Goal: Transaction & Acquisition: Purchase product/service

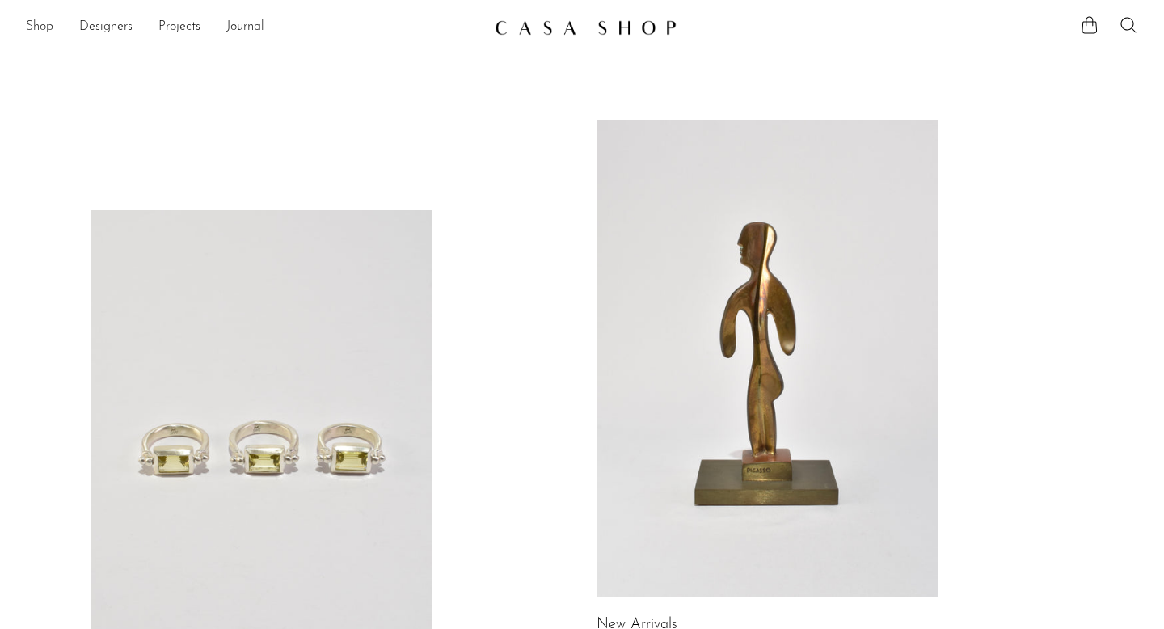
click at [47, 26] on link "Shop" at bounding box center [39, 27] width 27 height 21
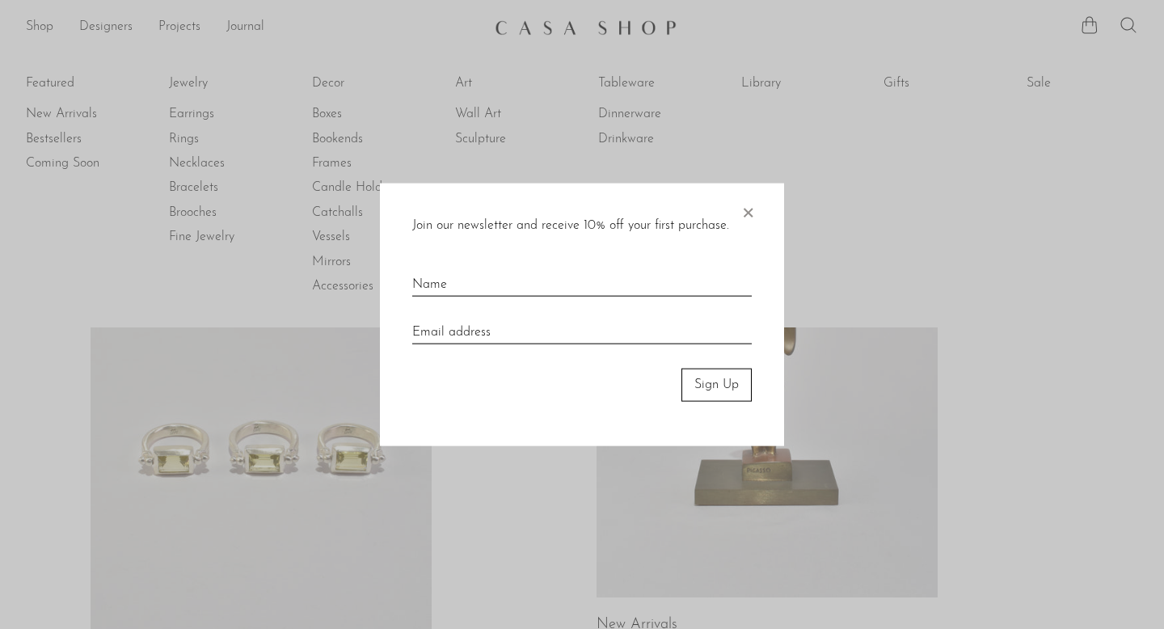
click at [747, 215] on span "×" at bounding box center [748, 210] width 16 height 52
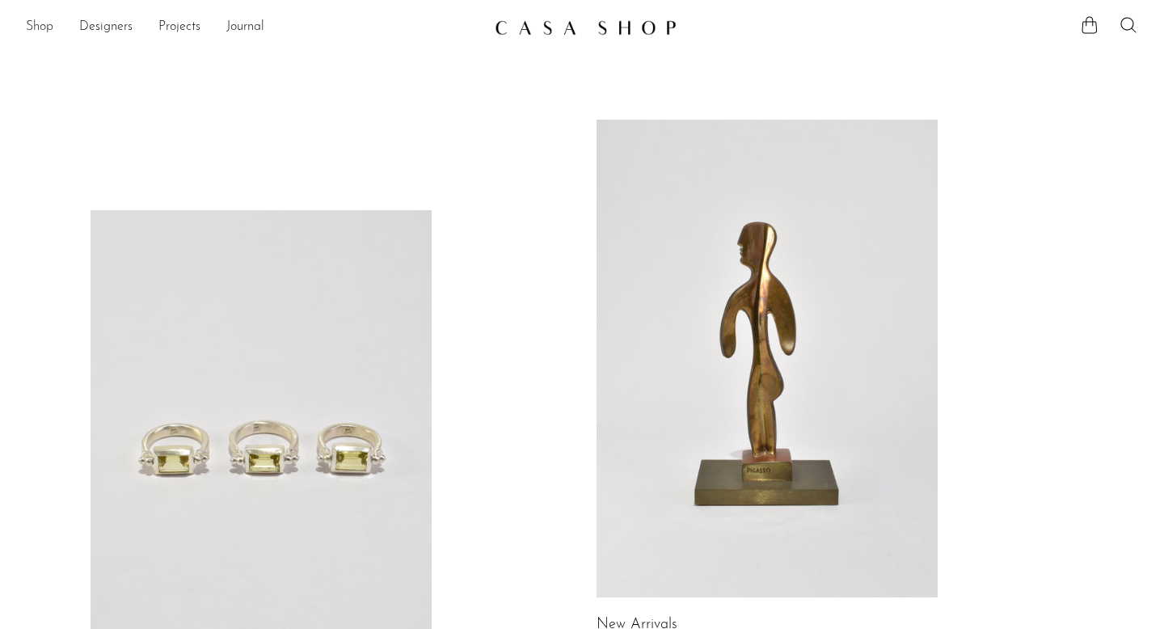
click at [35, 23] on link "Shop" at bounding box center [39, 27] width 27 height 21
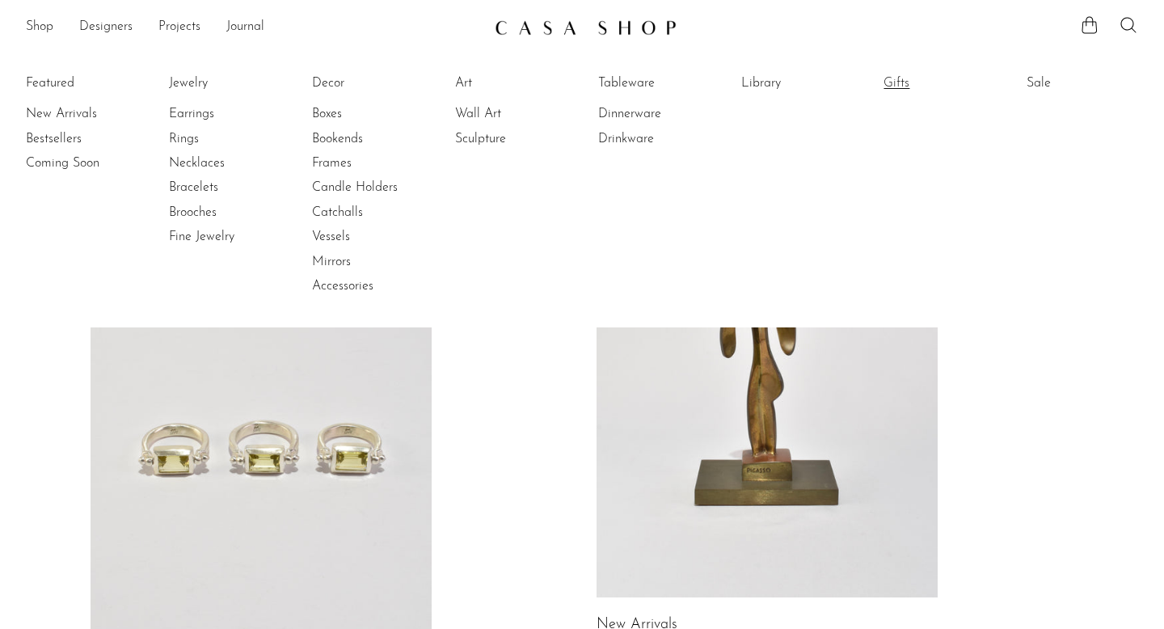
click at [890, 85] on link "Gifts" at bounding box center [944, 83] width 121 height 18
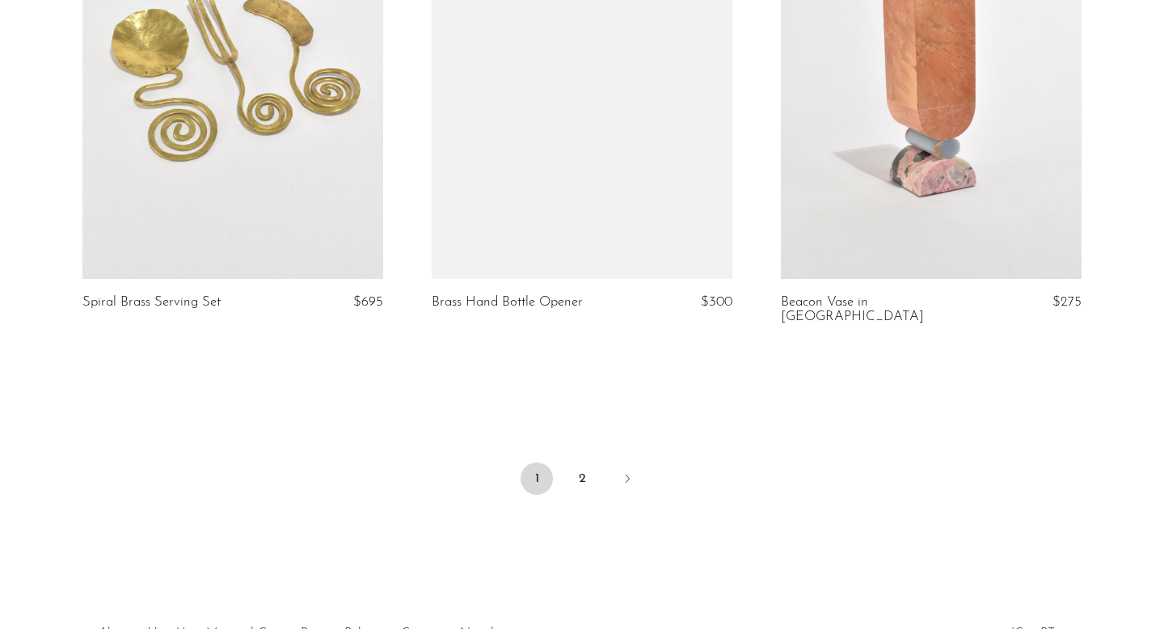
scroll to position [5738, 0]
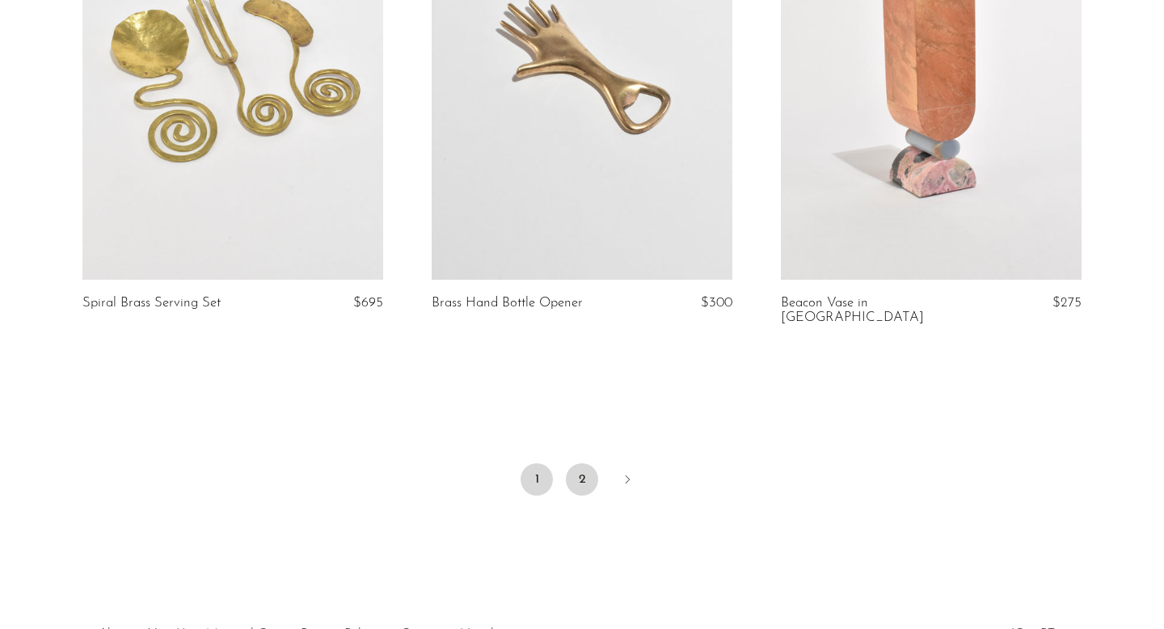
click at [573, 463] on link "2" at bounding box center [582, 479] width 32 height 32
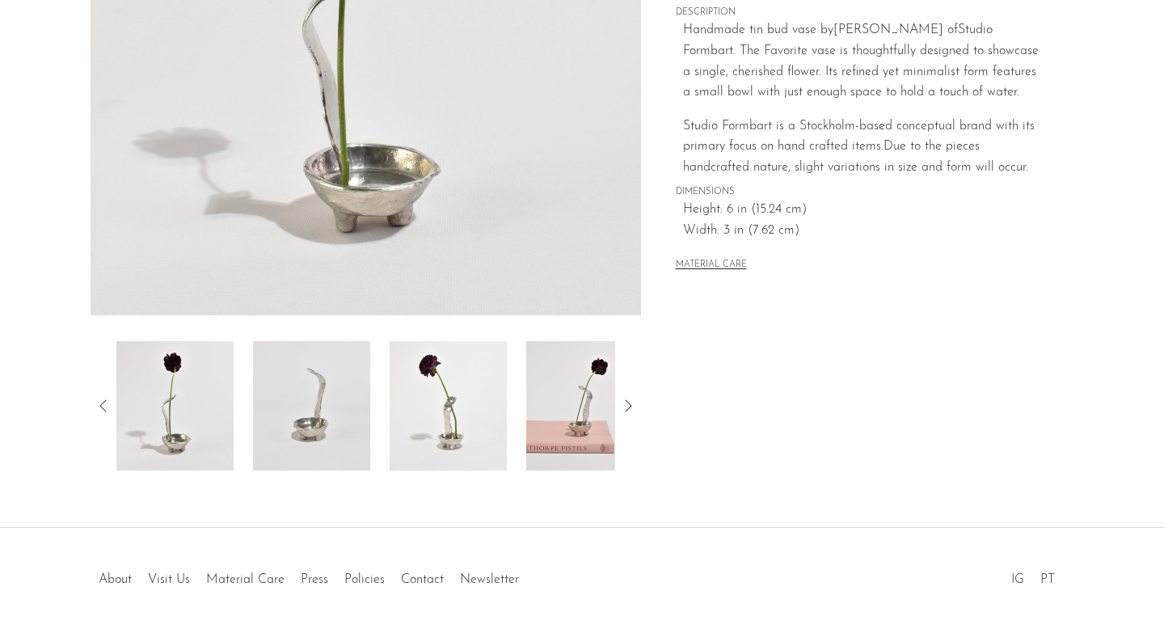
scroll to position [366, 0]
click at [585, 424] on img at bounding box center [584, 404] width 117 height 129
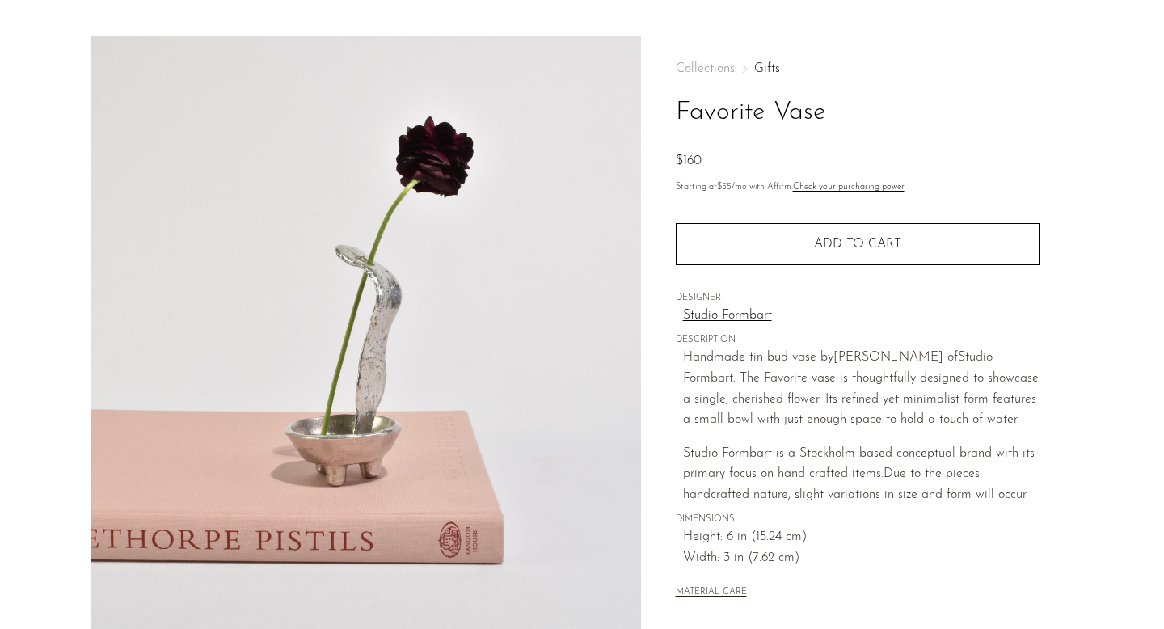
scroll to position [37, 0]
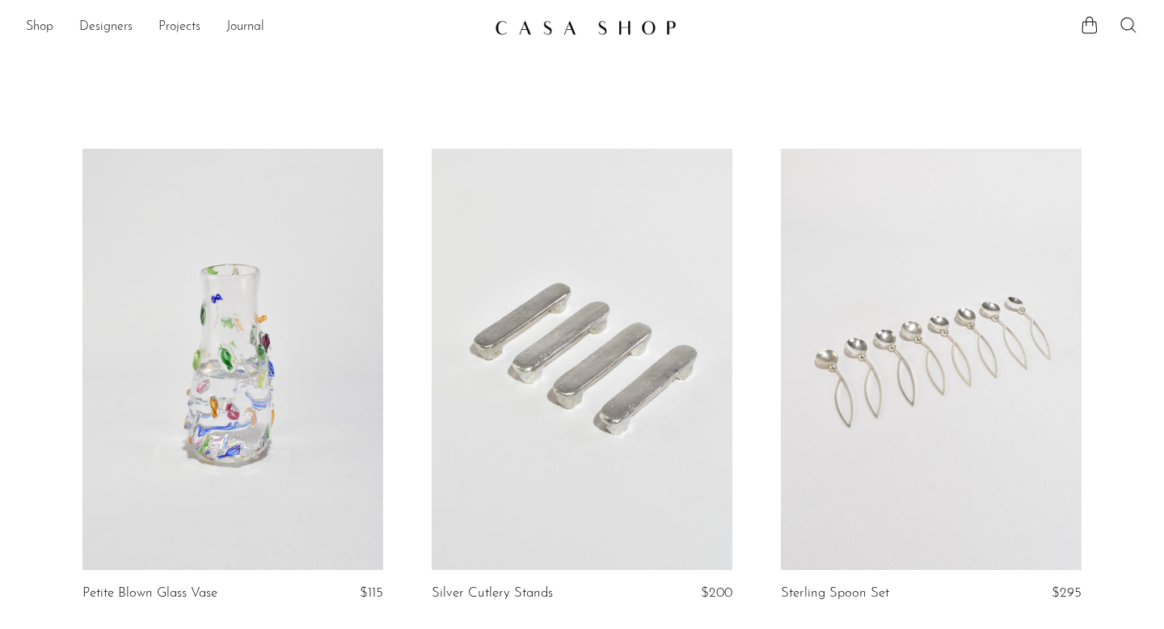
click at [1130, 27] on icon at bounding box center [1128, 24] width 19 height 19
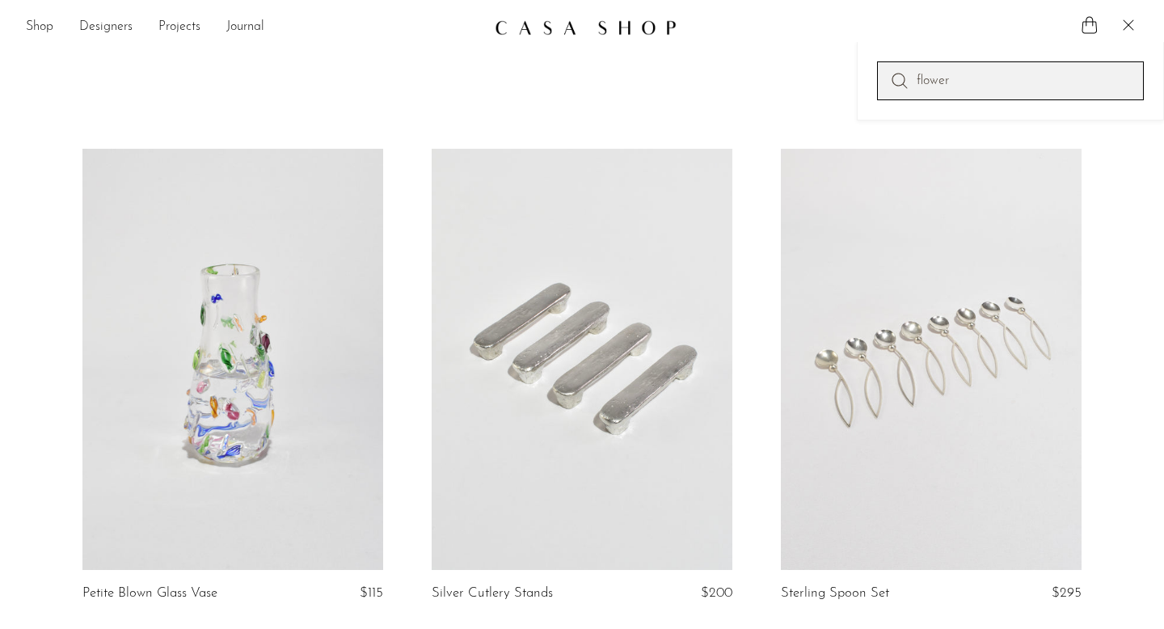
type input "flower"
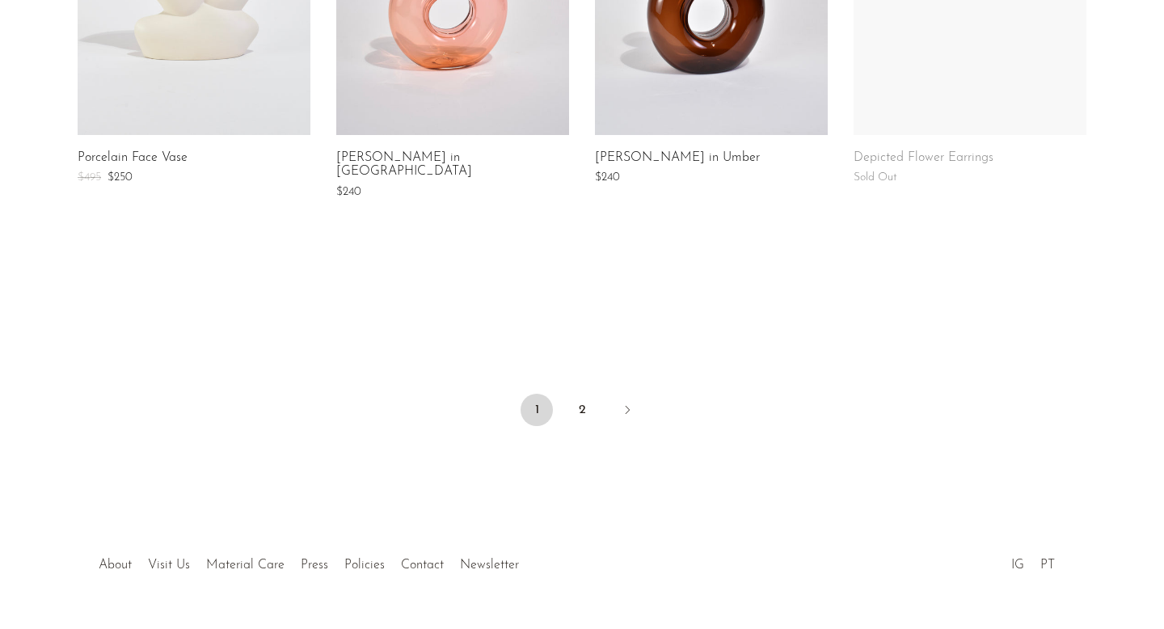
scroll to position [1364, 0]
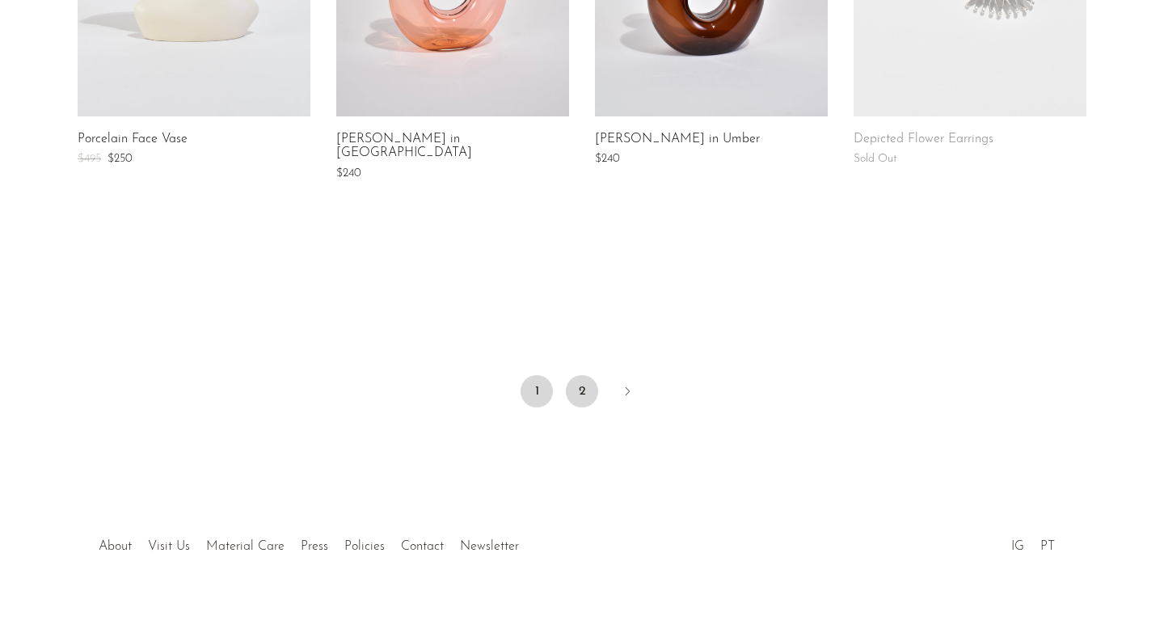
click at [584, 377] on link "2" at bounding box center [582, 391] width 32 height 32
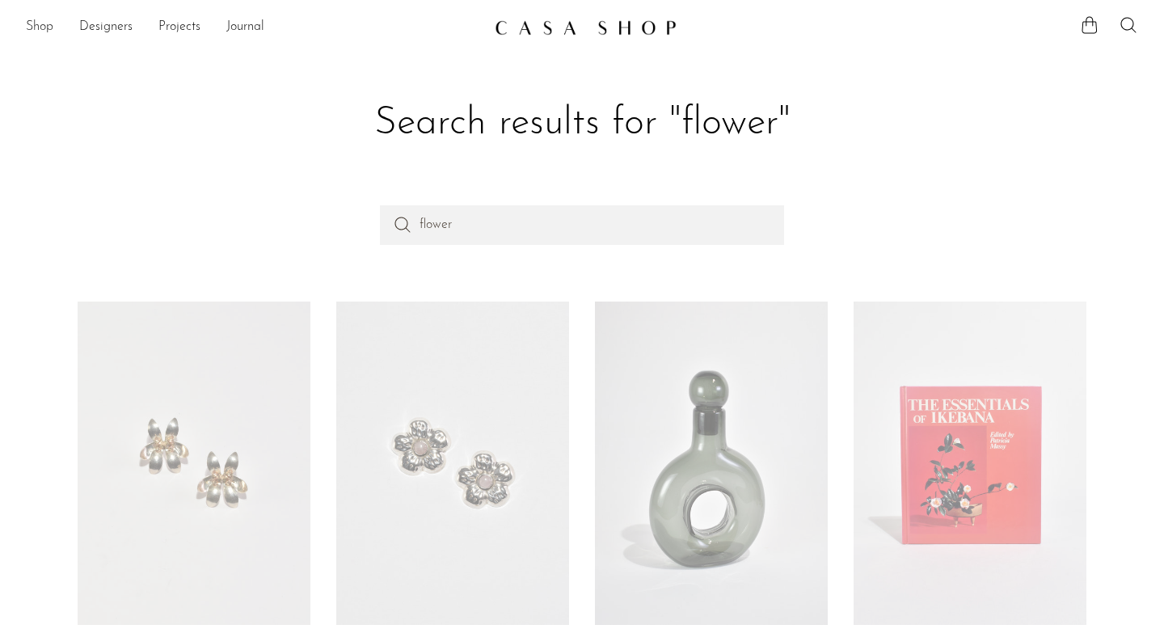
click at [38, 28] on link "Shop" at bounding box center [39, 27] width 27 height 21
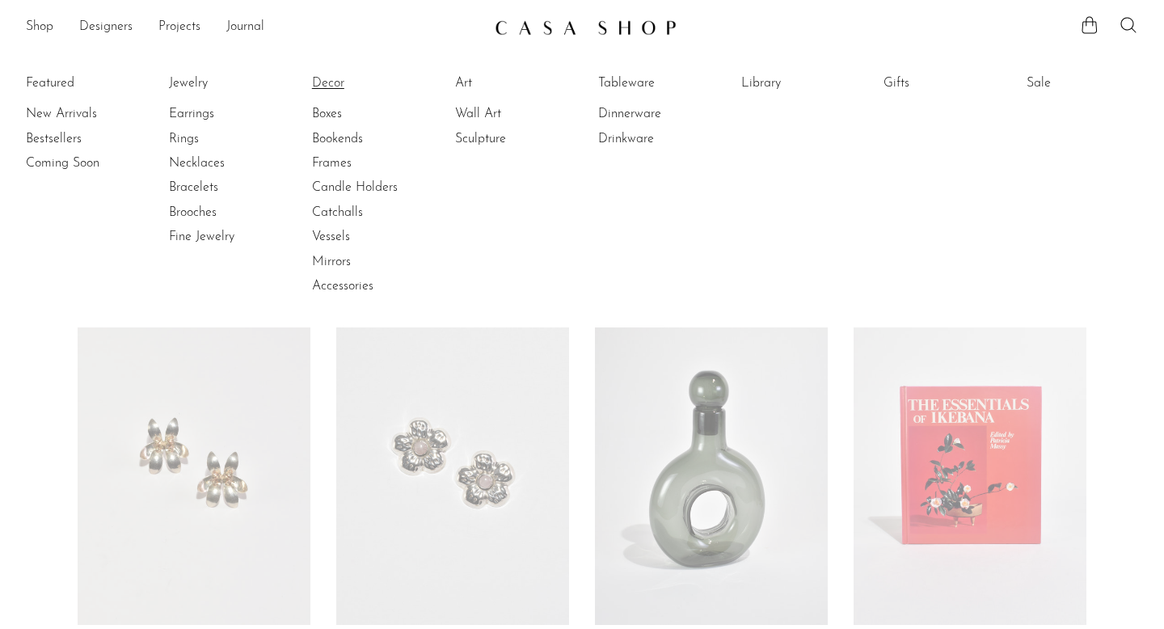
click at [336, 84] on link "Decor" at bounding box center [372, 83] width 121 height 18
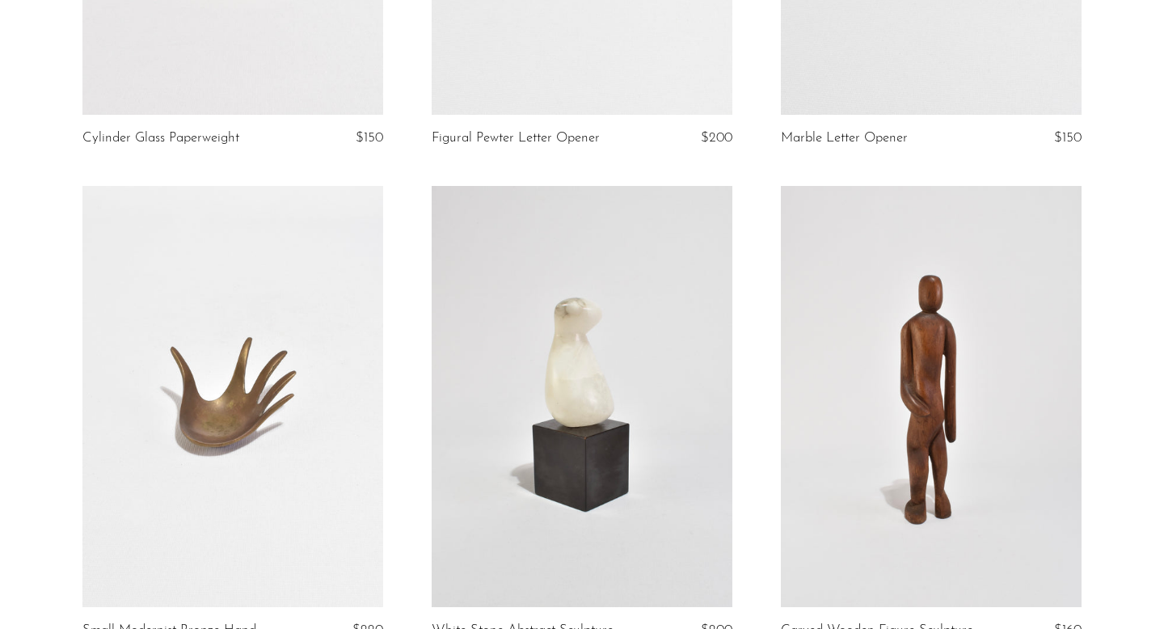
scroll to position [5851, 0]
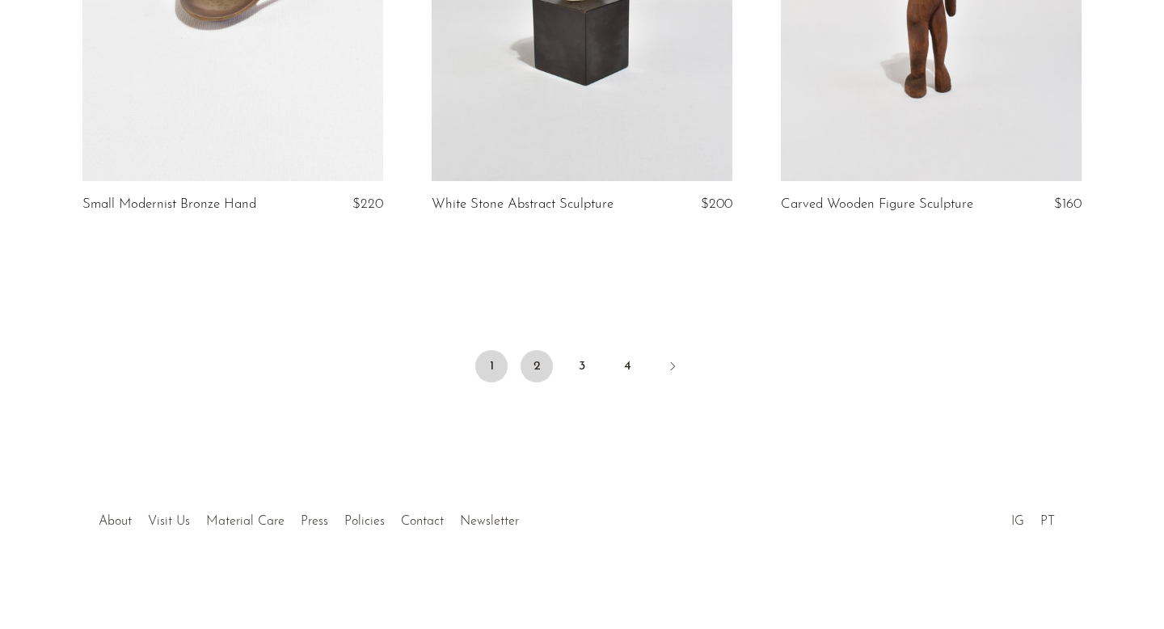
click at [530, 359] on link "2" at bounding box center [537, 366] width 32 height 32
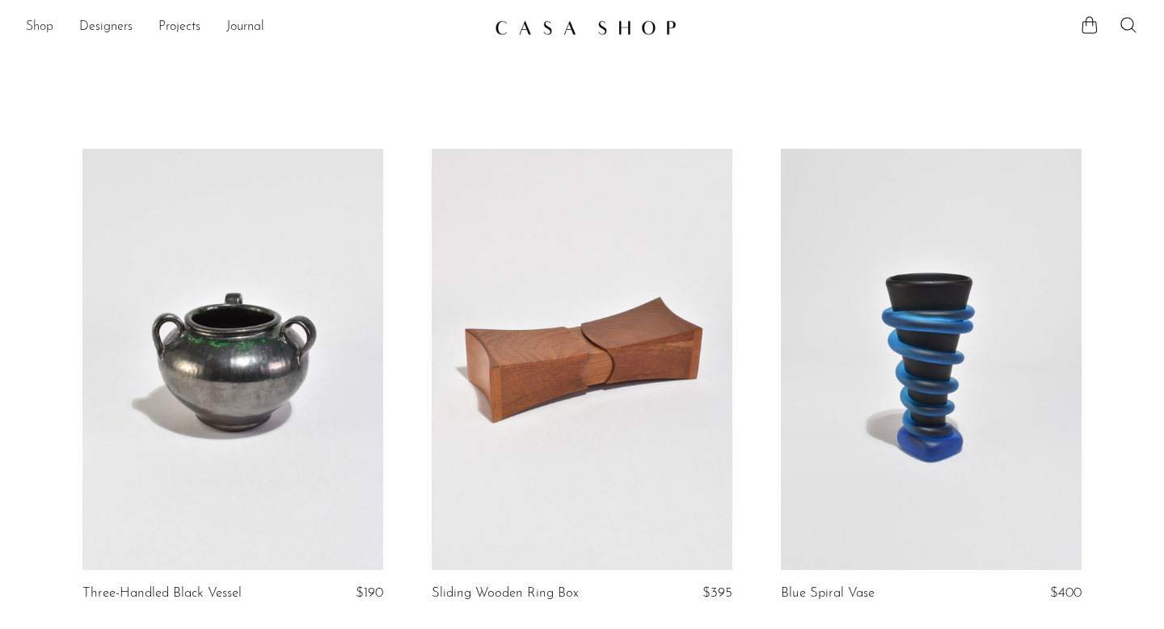
click at [47, 25] on link "Shop" at bounding box center [39, 27] width 27 height 21
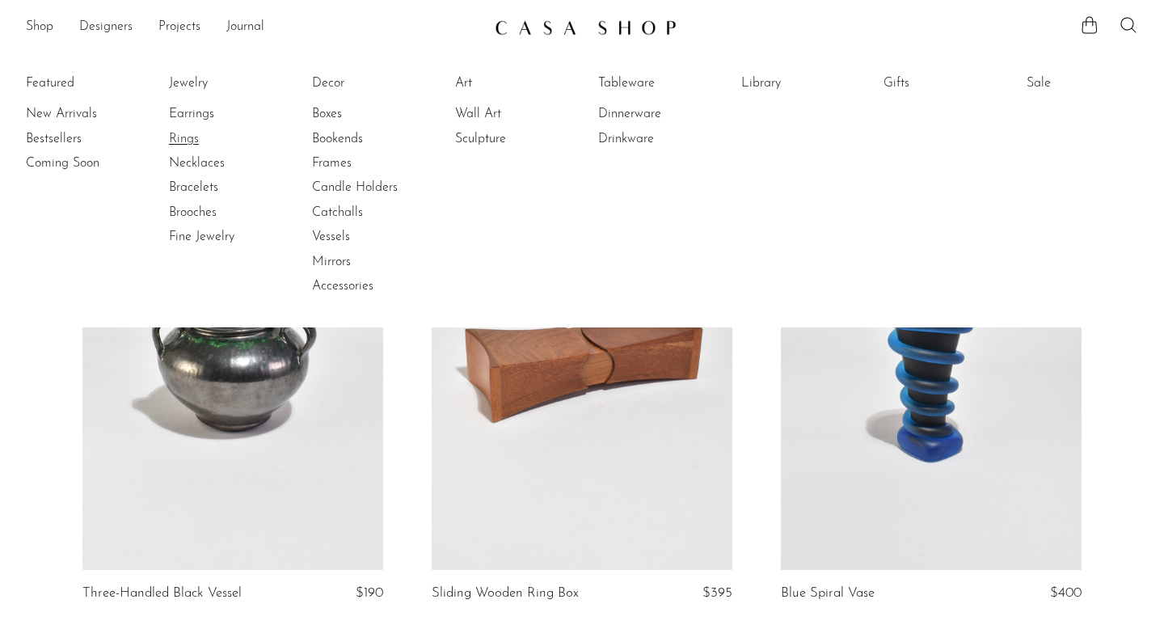
click at [188, 142] on link "Rings" at bounding box center [229, 139] width 121 height 18
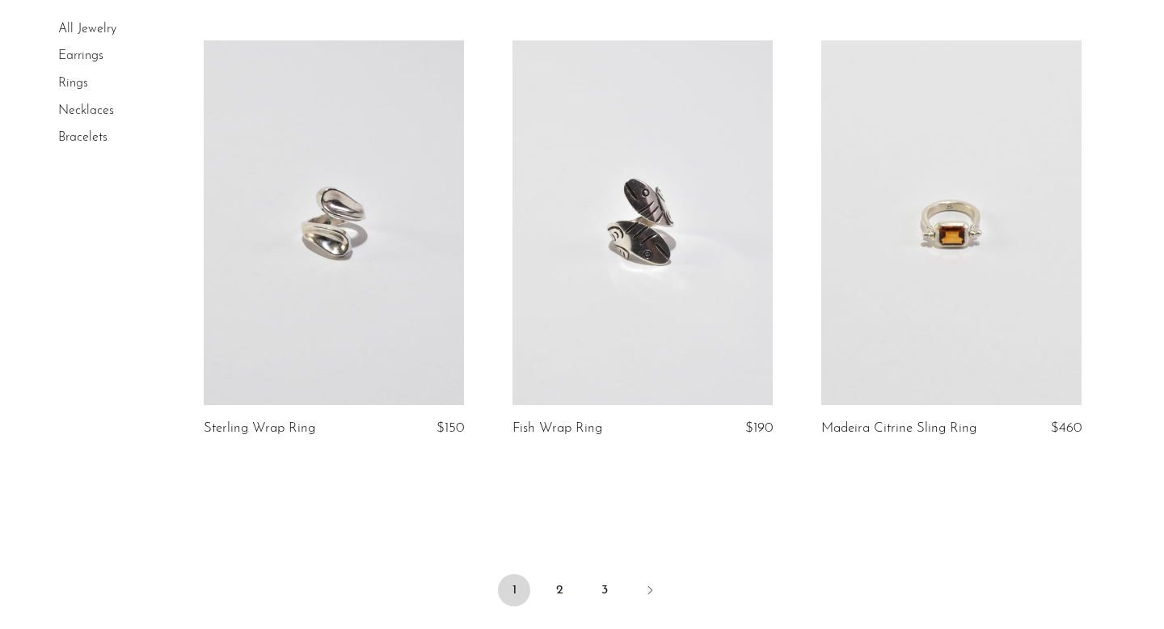
scroll to position [4952, 0]
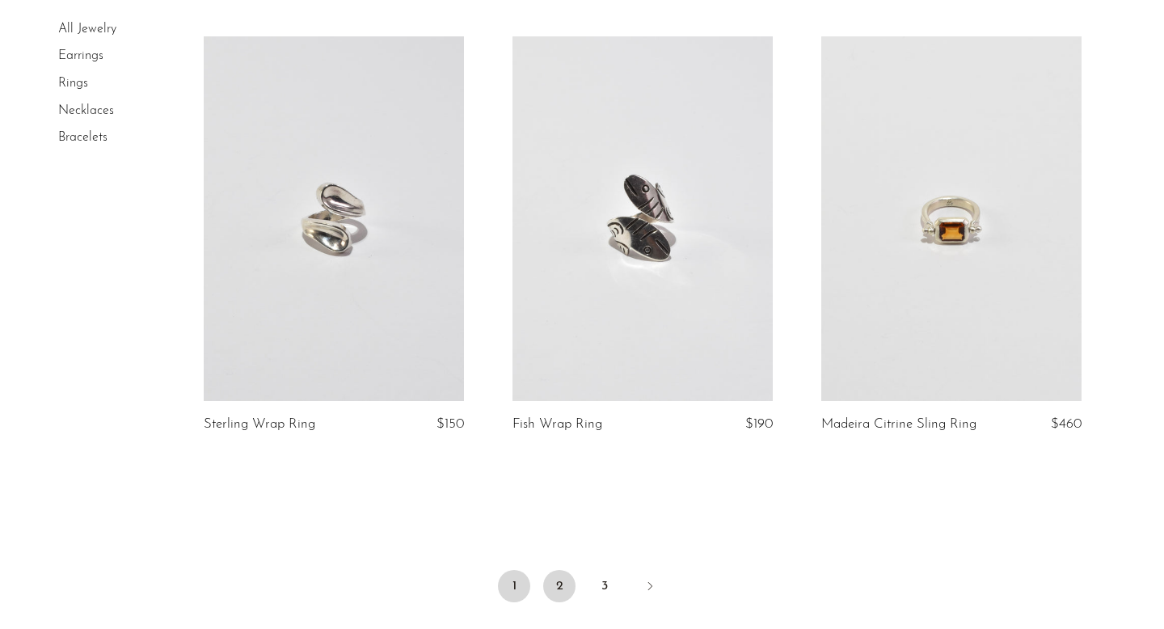
click at [561, 589] on link "2" at bounding box center [559, 586] width 32 height 32
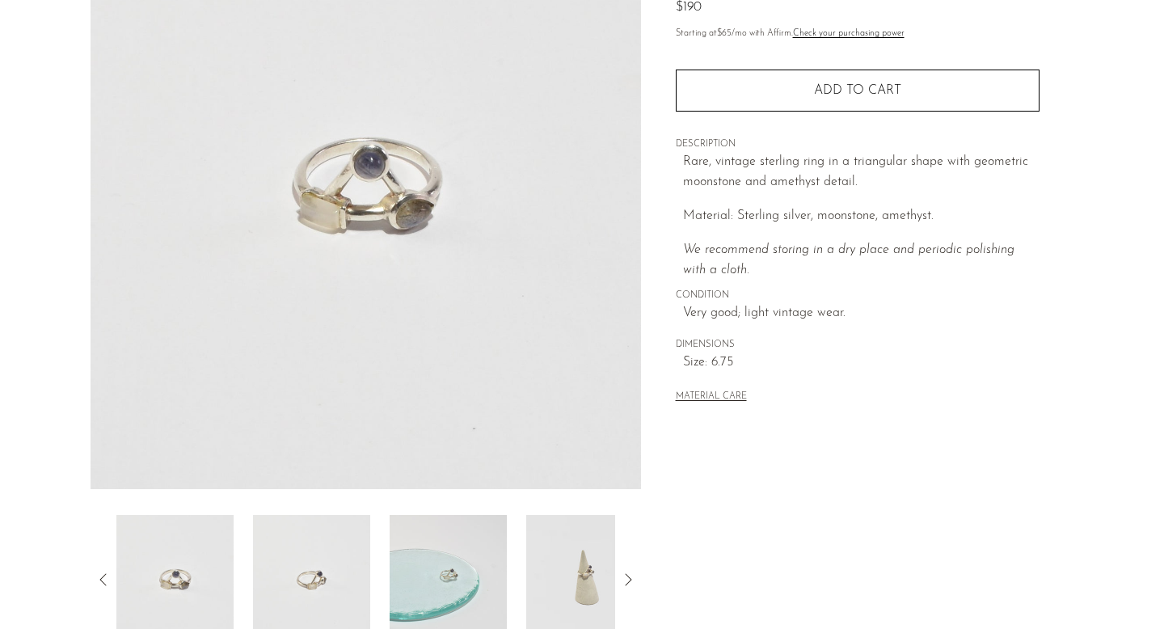
scroll to position [205, 0]
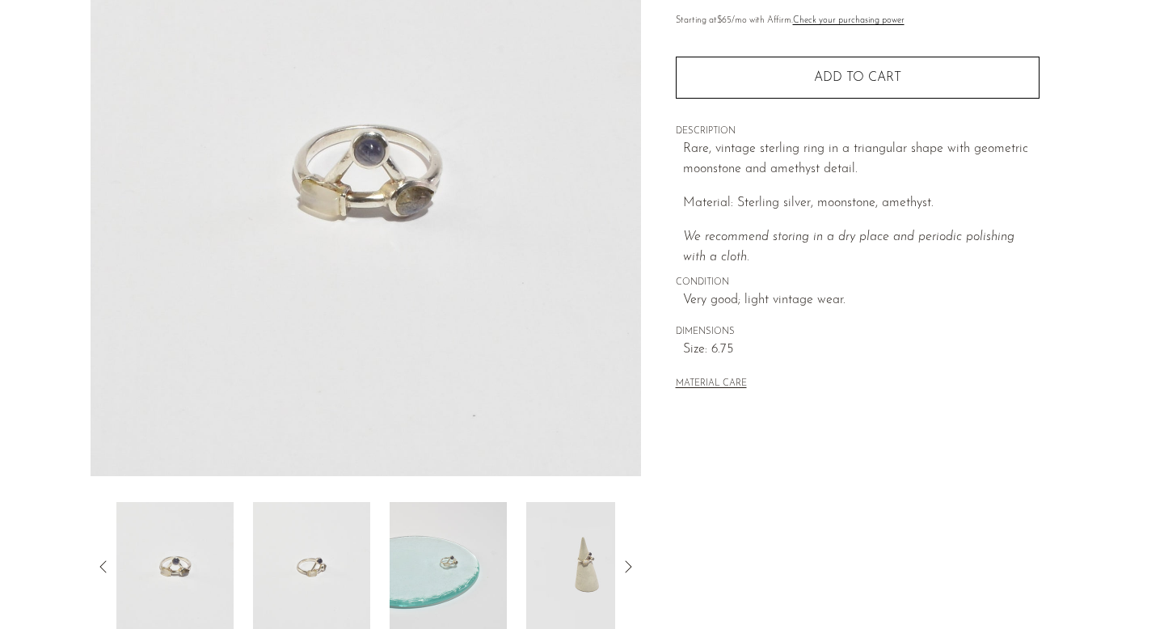
click at [576, 584] on img at bounding box center [584, 566] width 117 height 129
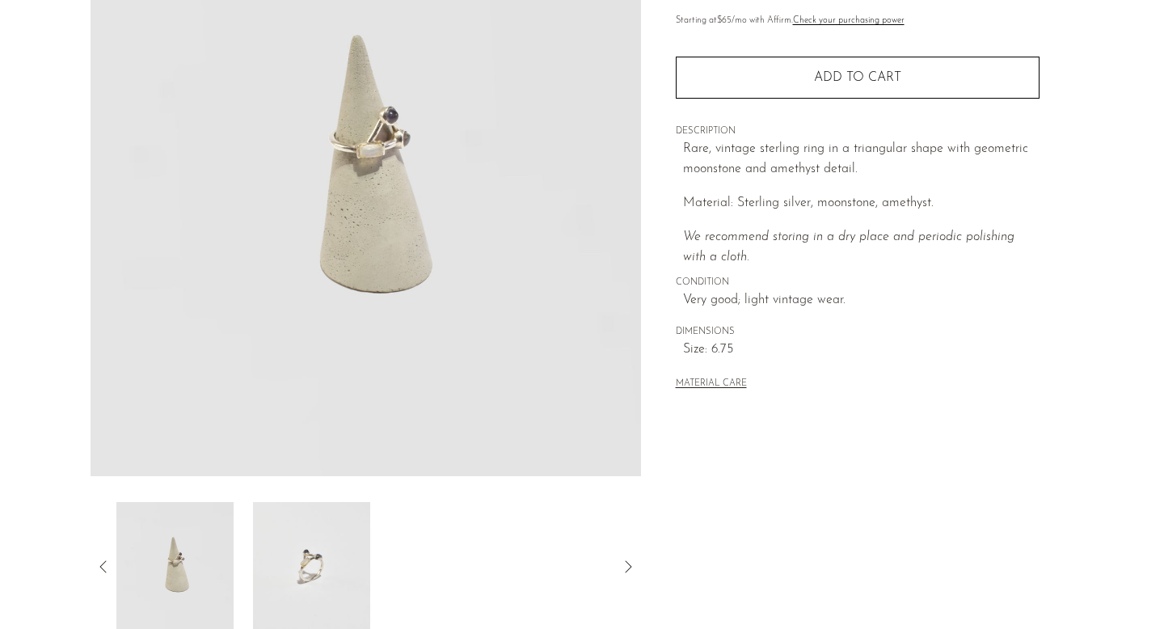
click at [195, 565] on img at bounding box center [174, 566] width 117 height 129
click at [328, 561] on img at bounding box center [311, 566] width 117 height 129
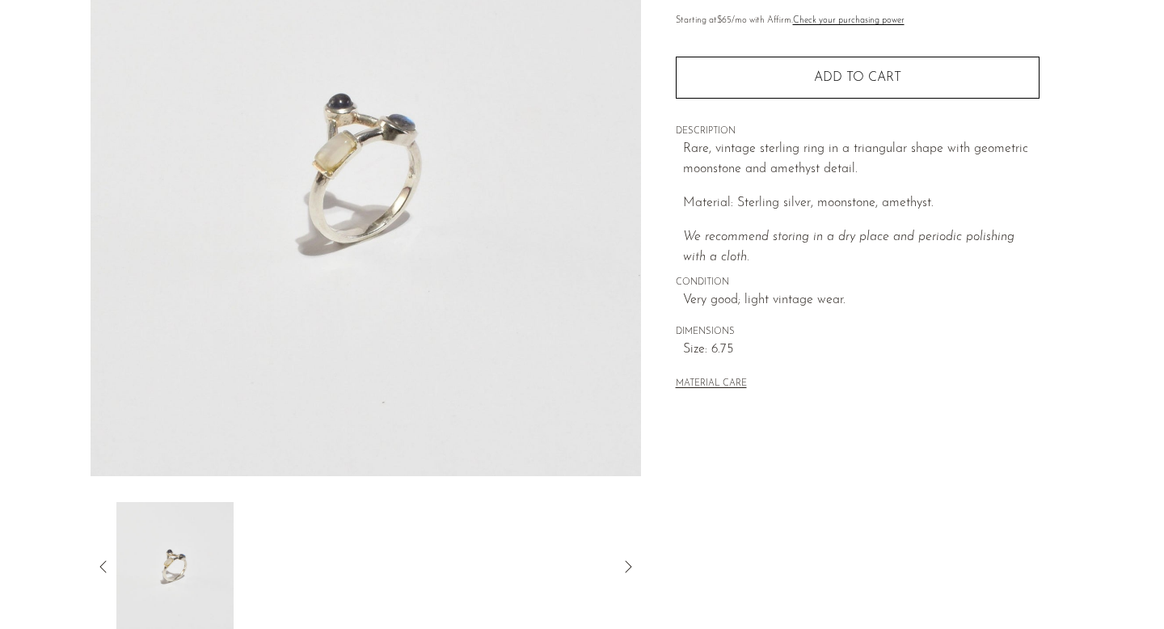
click at [105, 564] on icon at bounding box center [103, 566] width 19 height 19
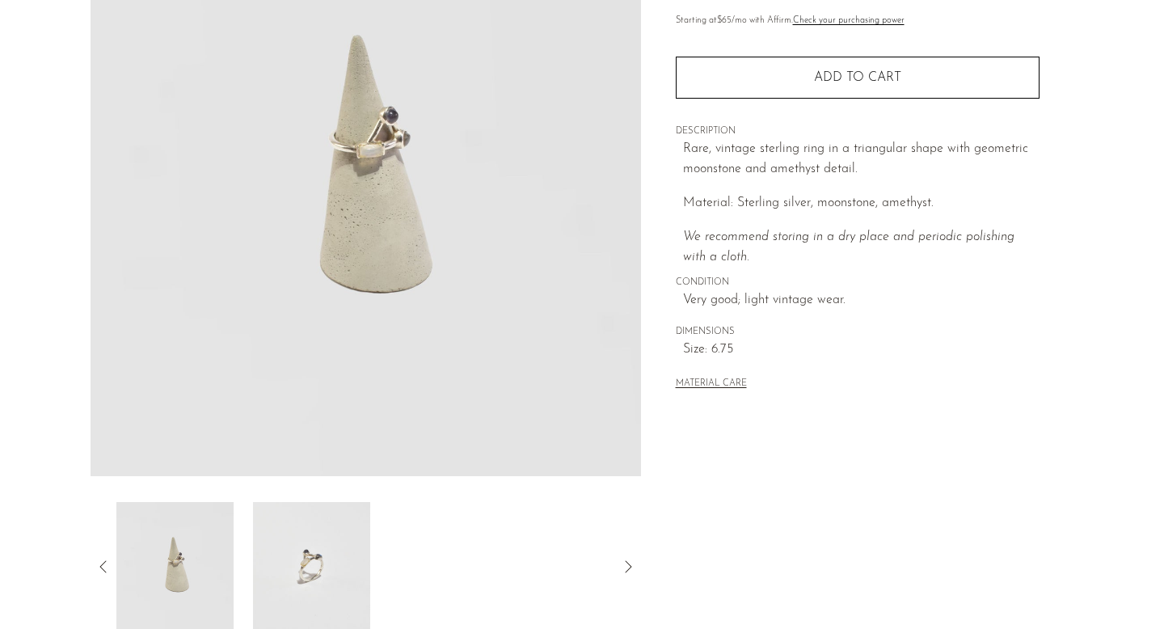
click at [105, 564] on icon at bounding box center [103, 566] width 19 height 19
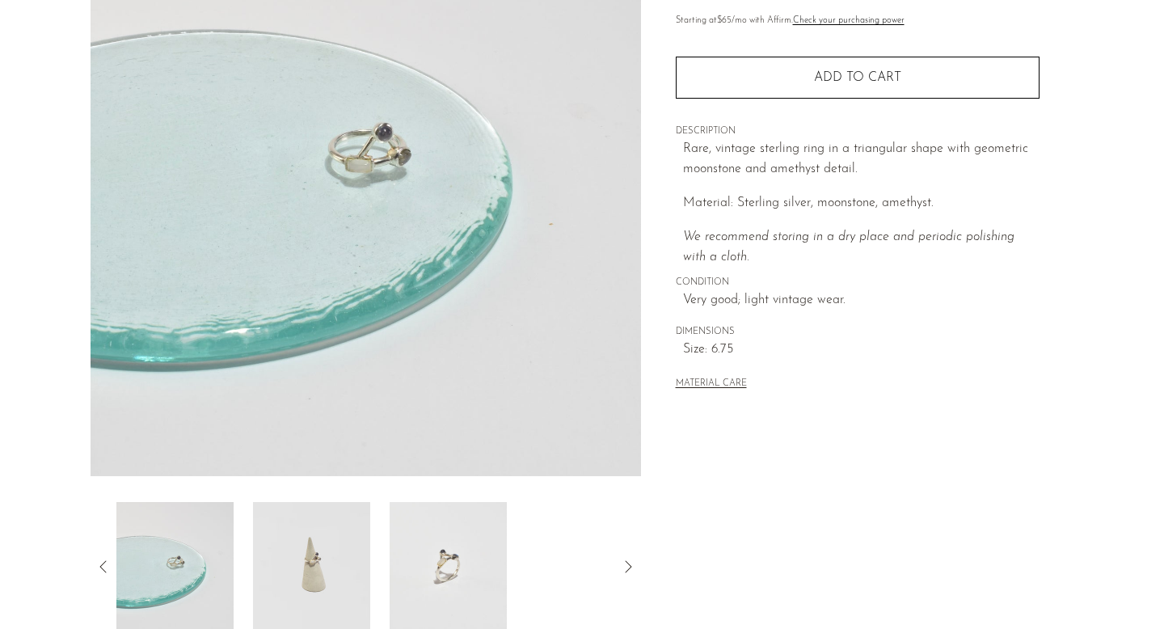
click at [191, 582] on img at bounding box center [174, 566] width 117 height 129
click at [107, 568] on icon at bounding box center [103, 566] width 19 height 19
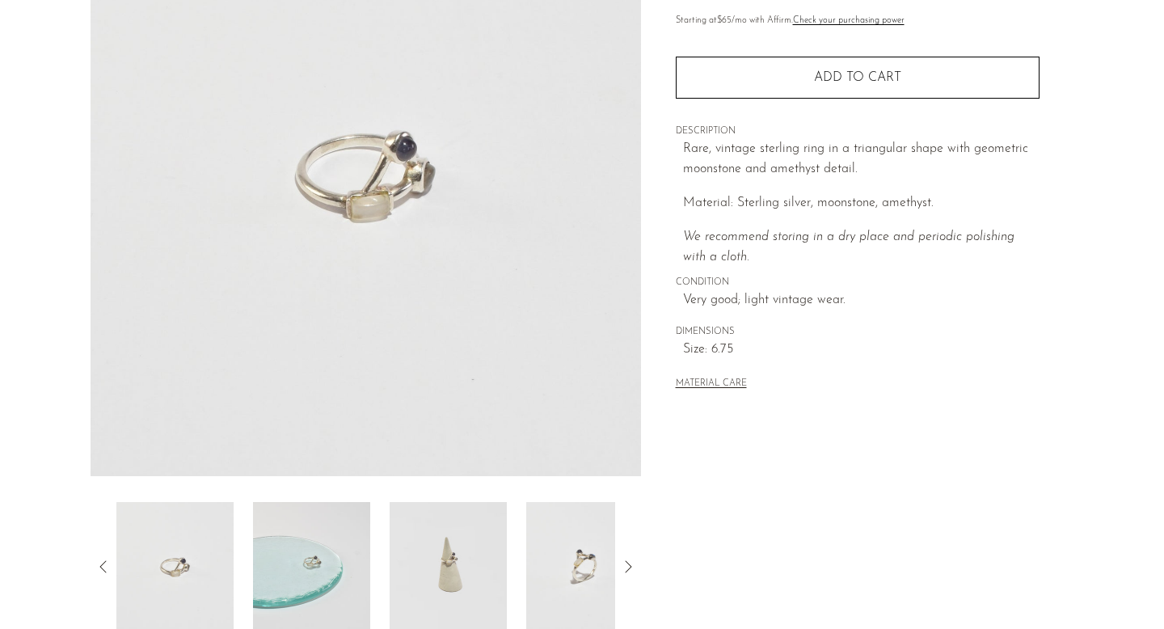
click at [313, 570] on img at bounding box center [311, 566] width 117 height 129
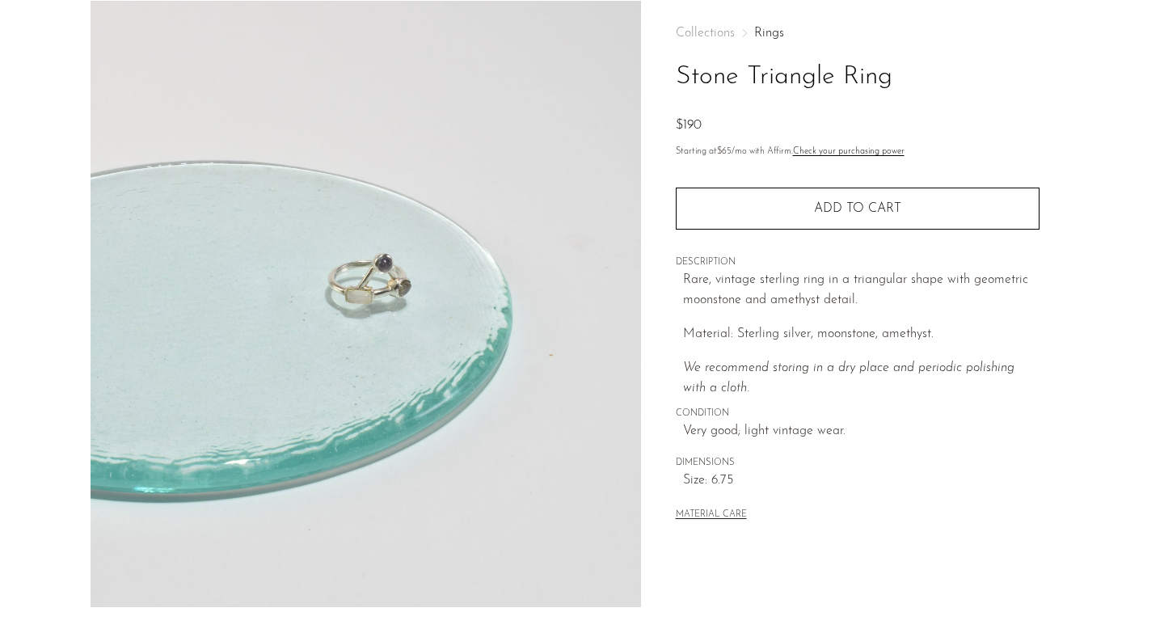
scroll to position [0, 0]
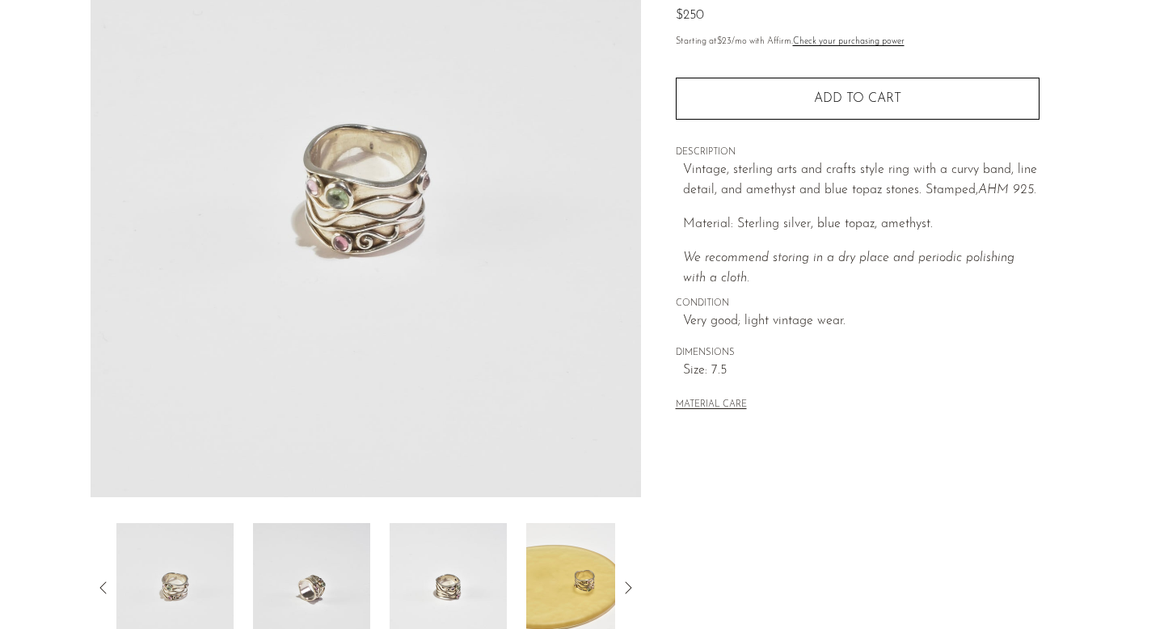
scroll to position [184, 0]
click at [556, 586] on img at bounding box center [584, 586] width 117 height 129
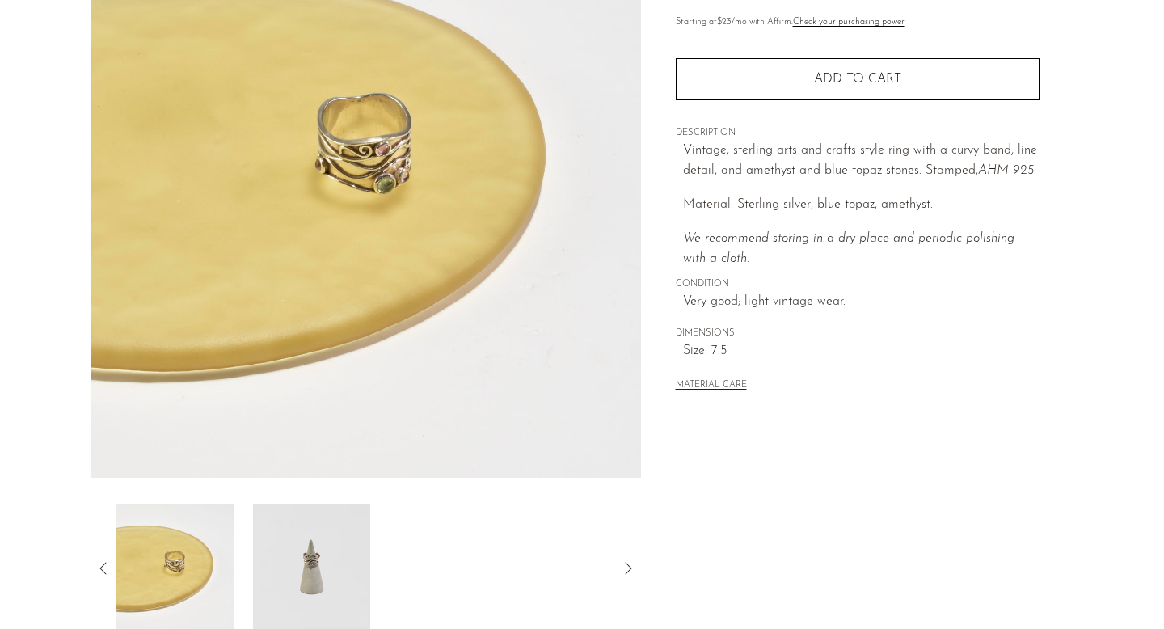
scroll to position [205, 0]
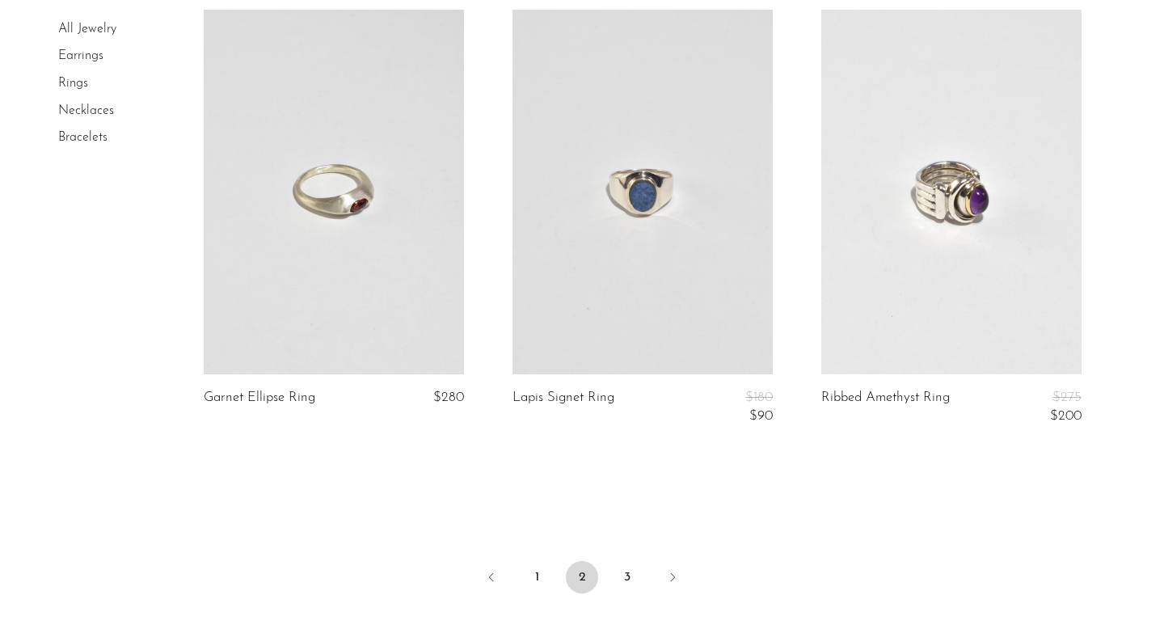
scroll to position [5019, 0]
click at [627, 560] on link "3" at bounding box center [627, 576] width 32 height 32
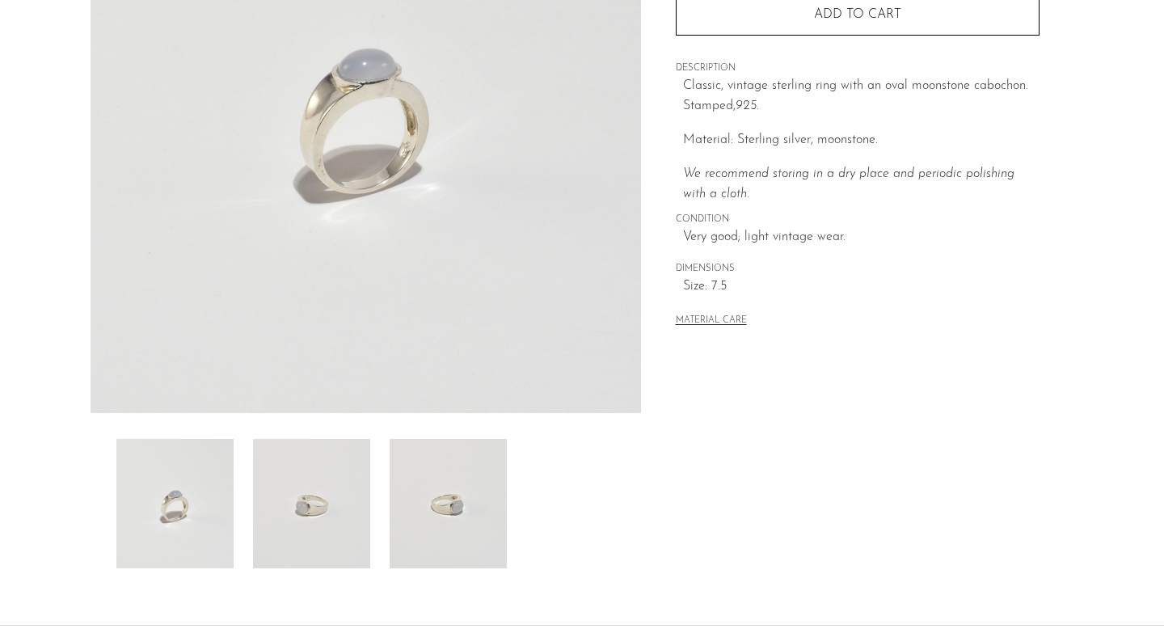
scroll to position [268, 0]
click at [434, 478] on img at bounding box center [448, 502] width 117 height 129
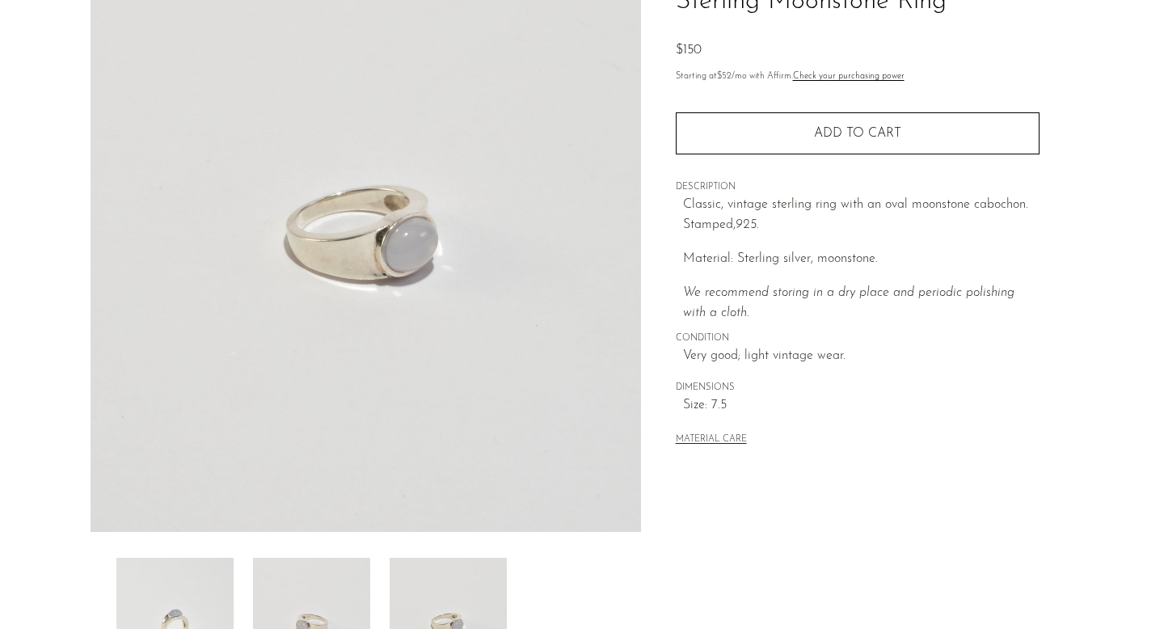
scroll to position [133, 0]
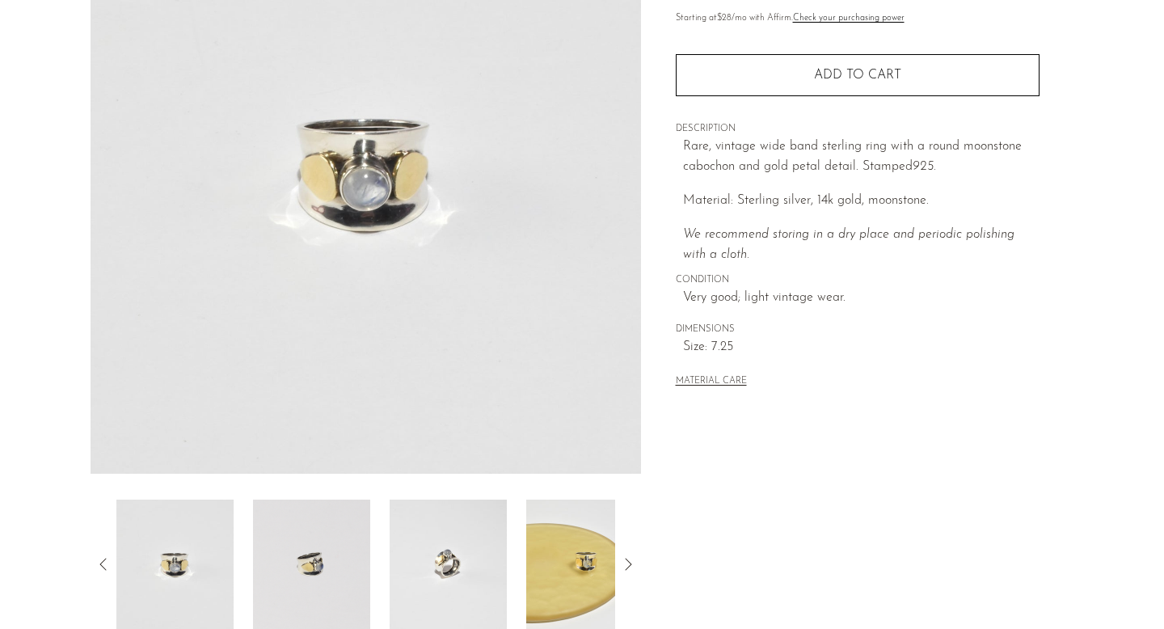
scroll to position [213, 0]
